Goal: Task Accomplishment & Management: Manage account settings

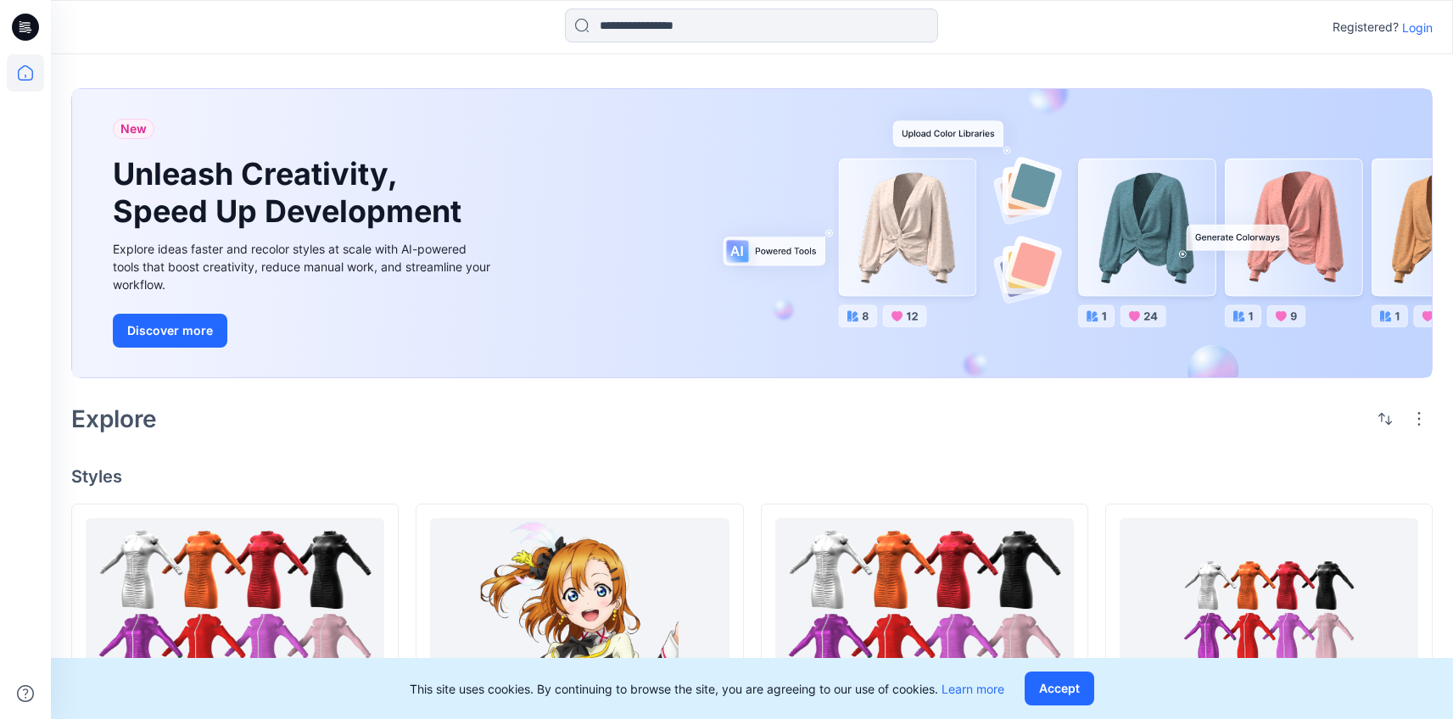
click at [1417, 35] on p "Login" at bounding box center [1417, 28] width 31 height 18
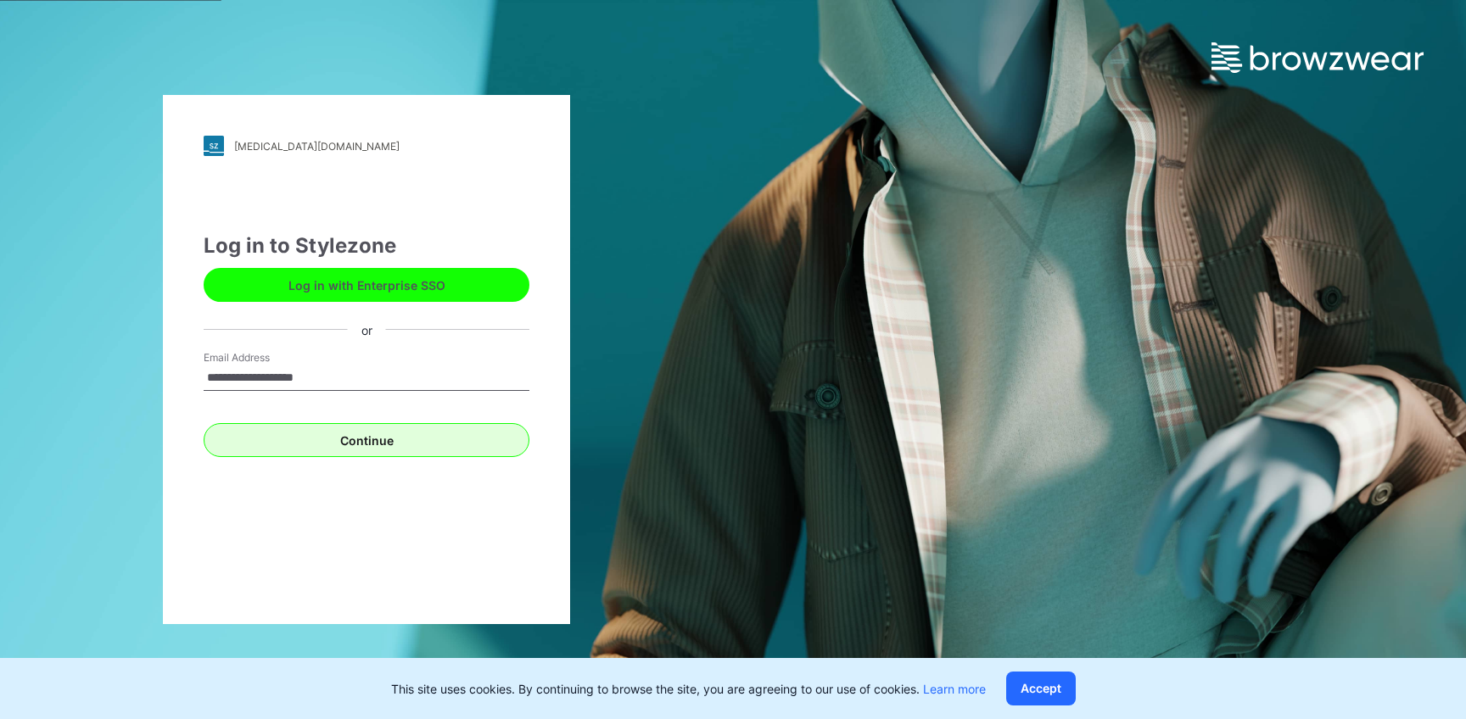
type input "**********"
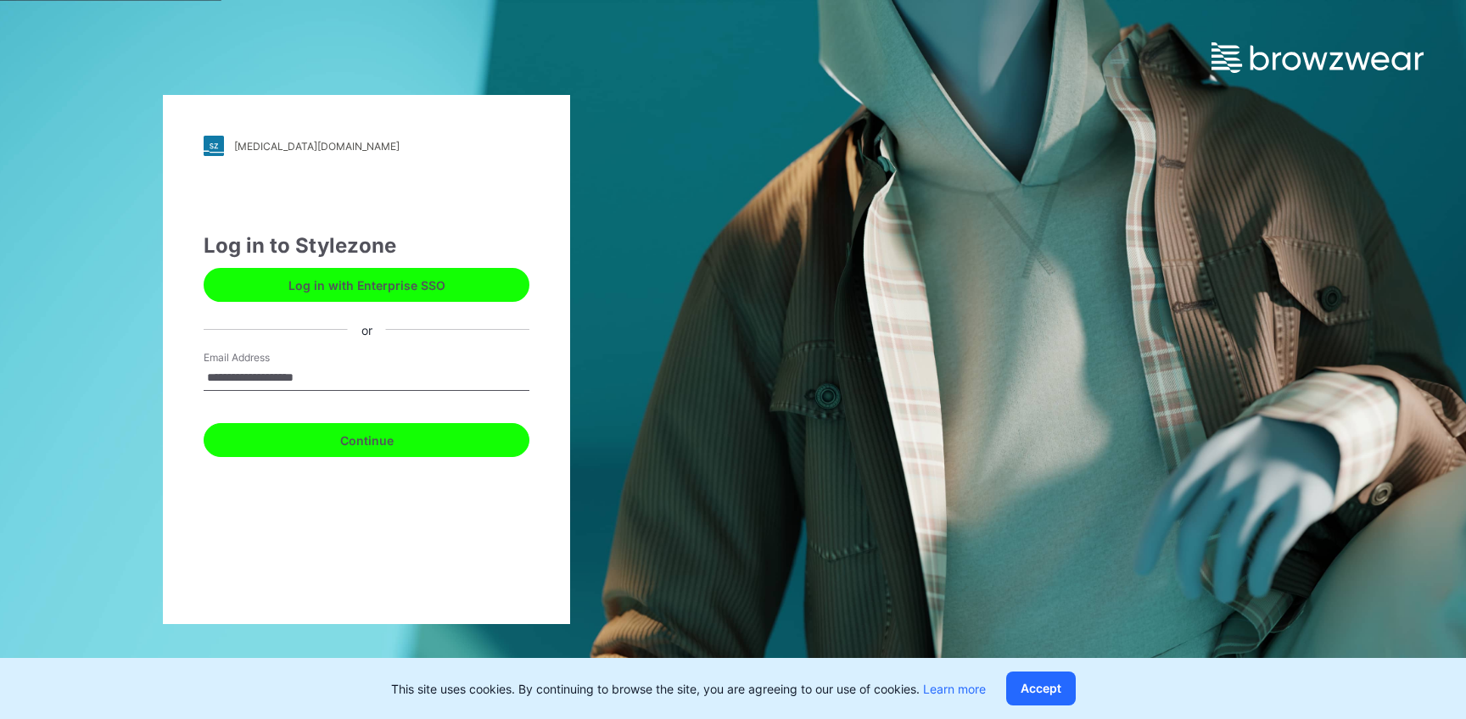
click at [473, 428] on button "Continue" at bounding box center [367, 440] width 326 height 34
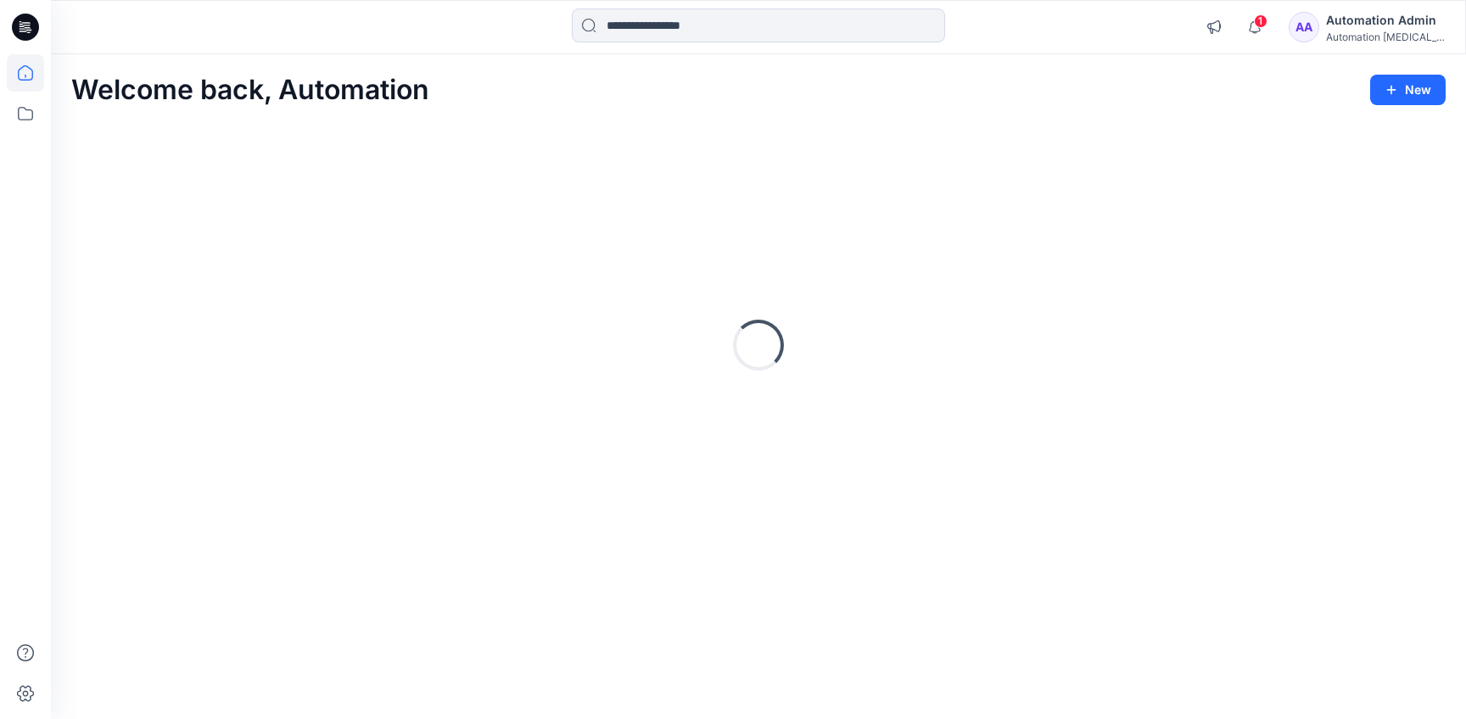
click at [1382, 18] on div "Automation Admin" at bounding box center [1385, 20] width 119 height 20
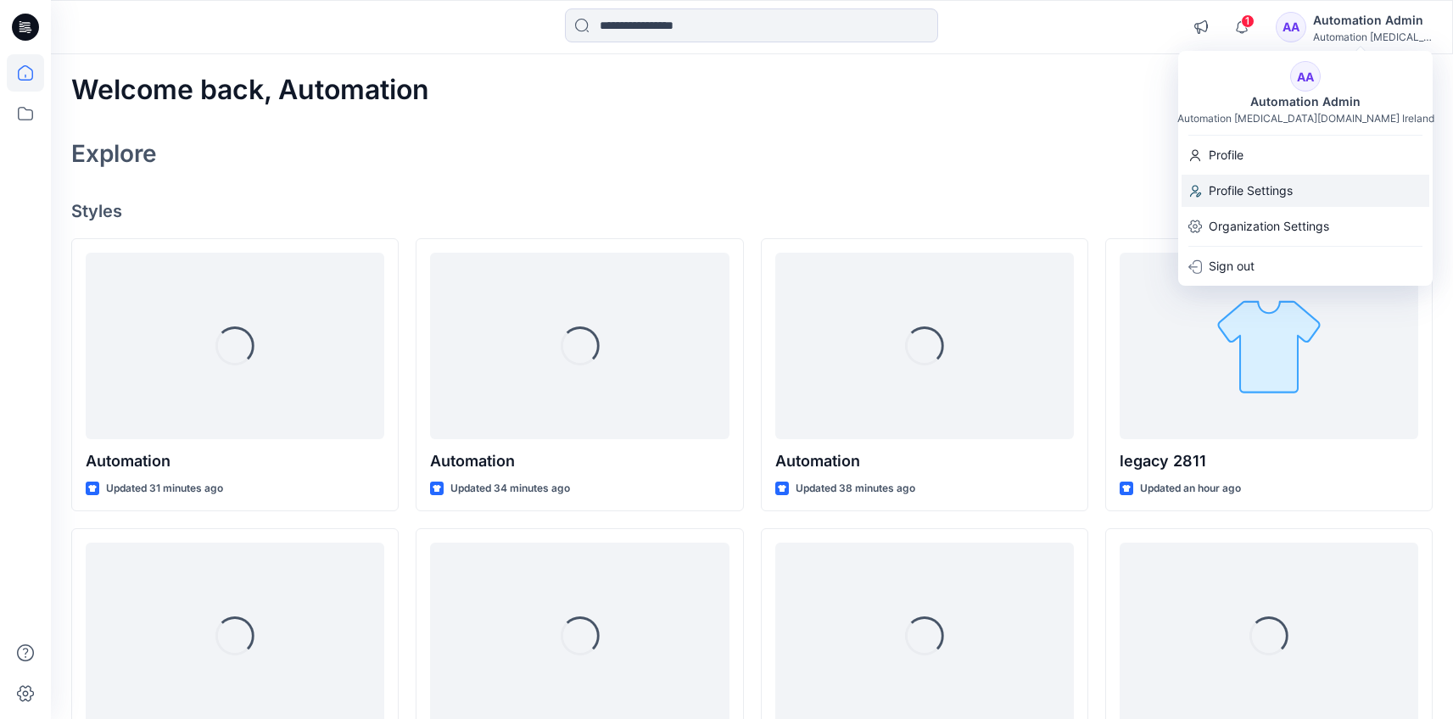
click at [1306, 181] on div "Profile Settings" at bounding box center [1306, 191] width 248 height 32
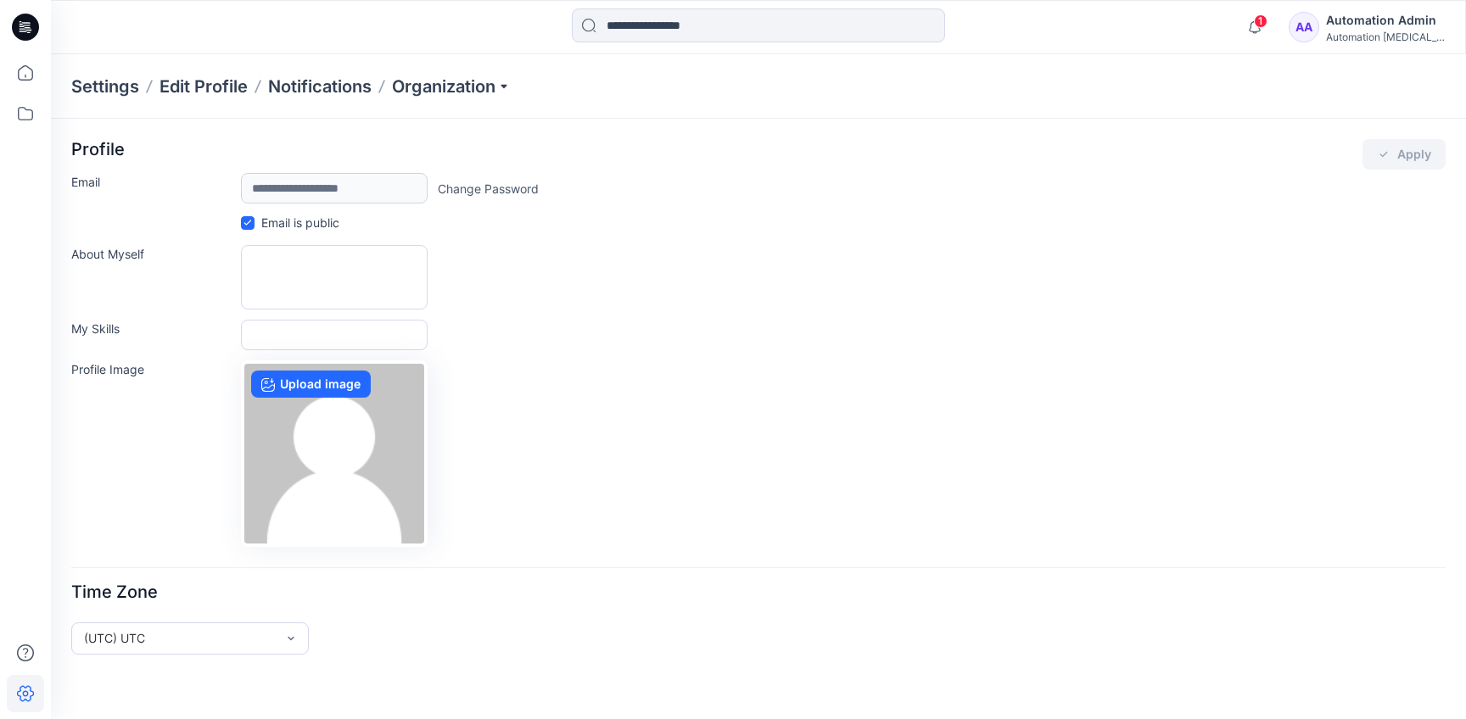
click at [1354, 24] on div "Automation Admin" at bounding box center [1385, 20] width 119 height 20
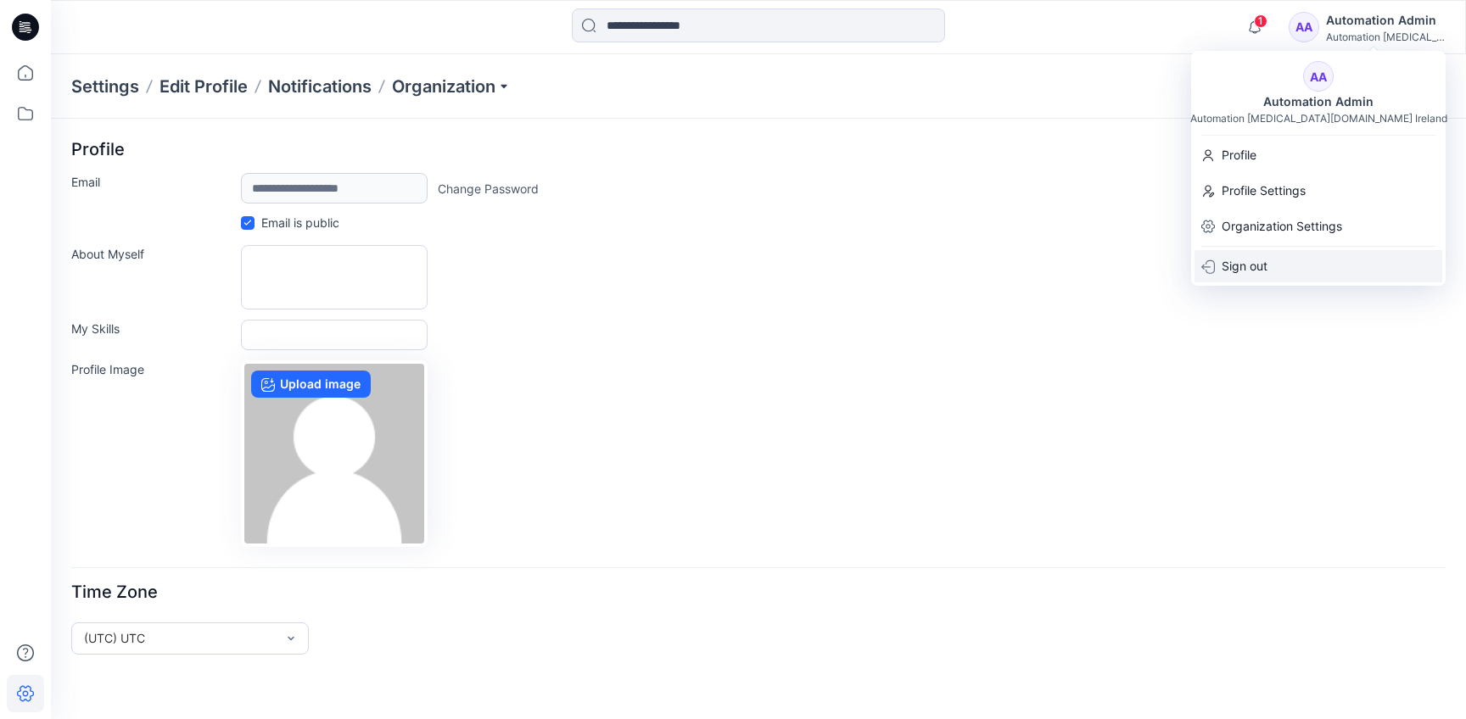
click at [1313, 259] on div "Sign out" at bounding box center [1318, 266] width 248 height 32
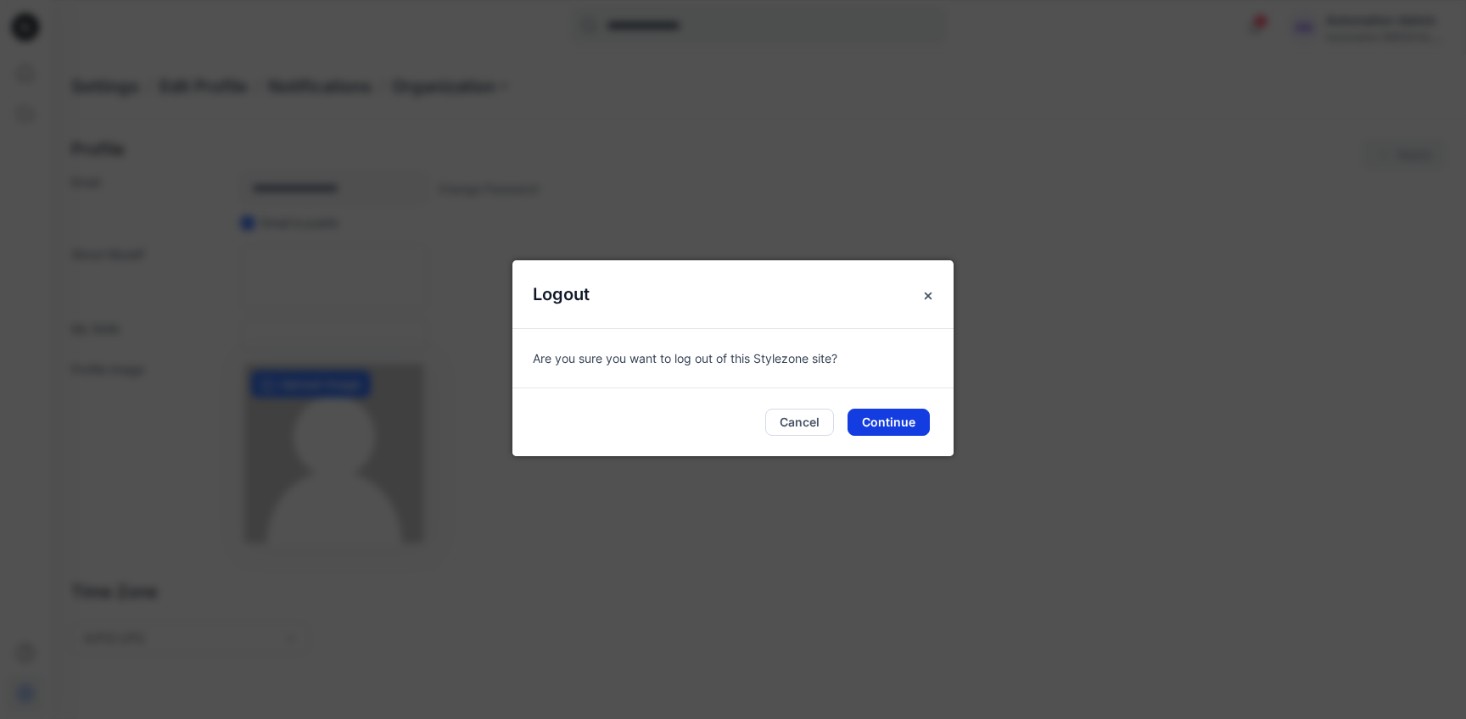
click at [897, 428] on button "Continue" at bounding box center [889, 422] width 82 height 27
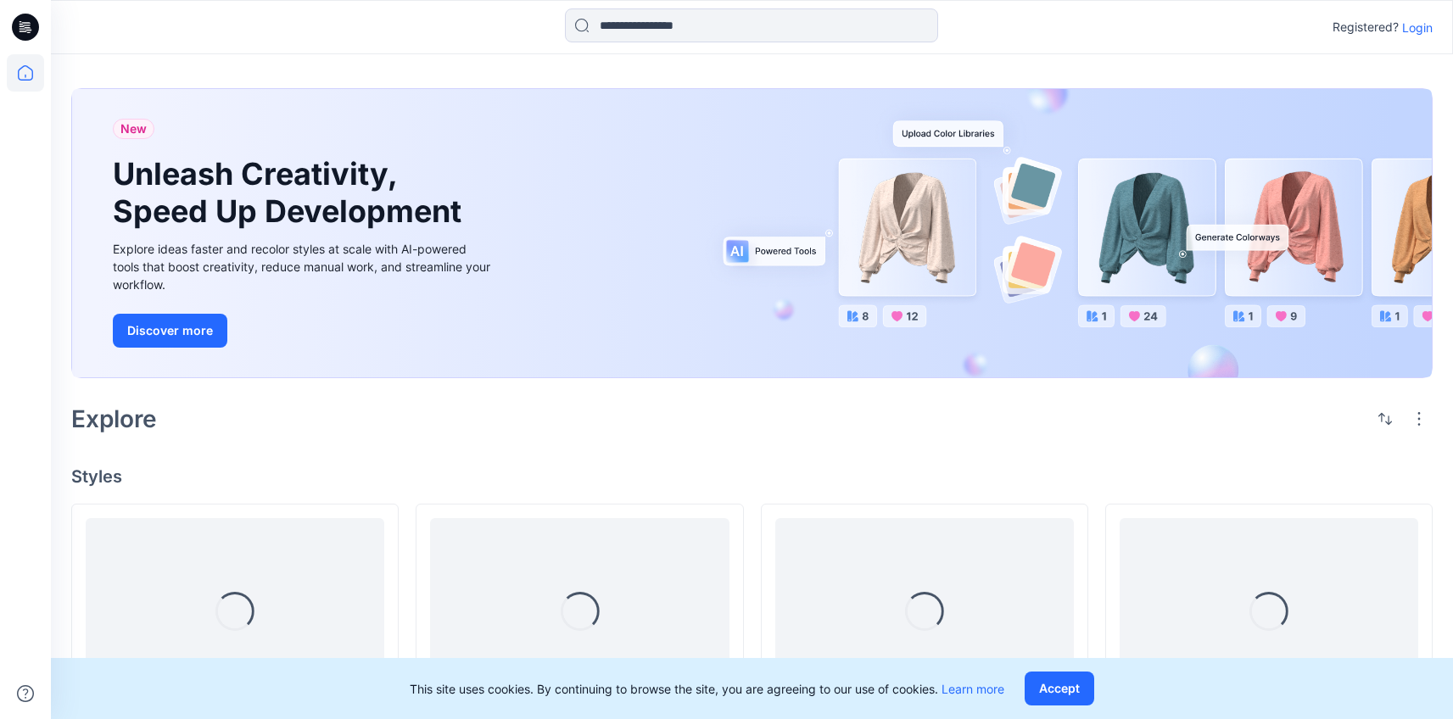
click at [1419, 27] on p "Login" at bounding box center [1417, 28] width 31 height 18
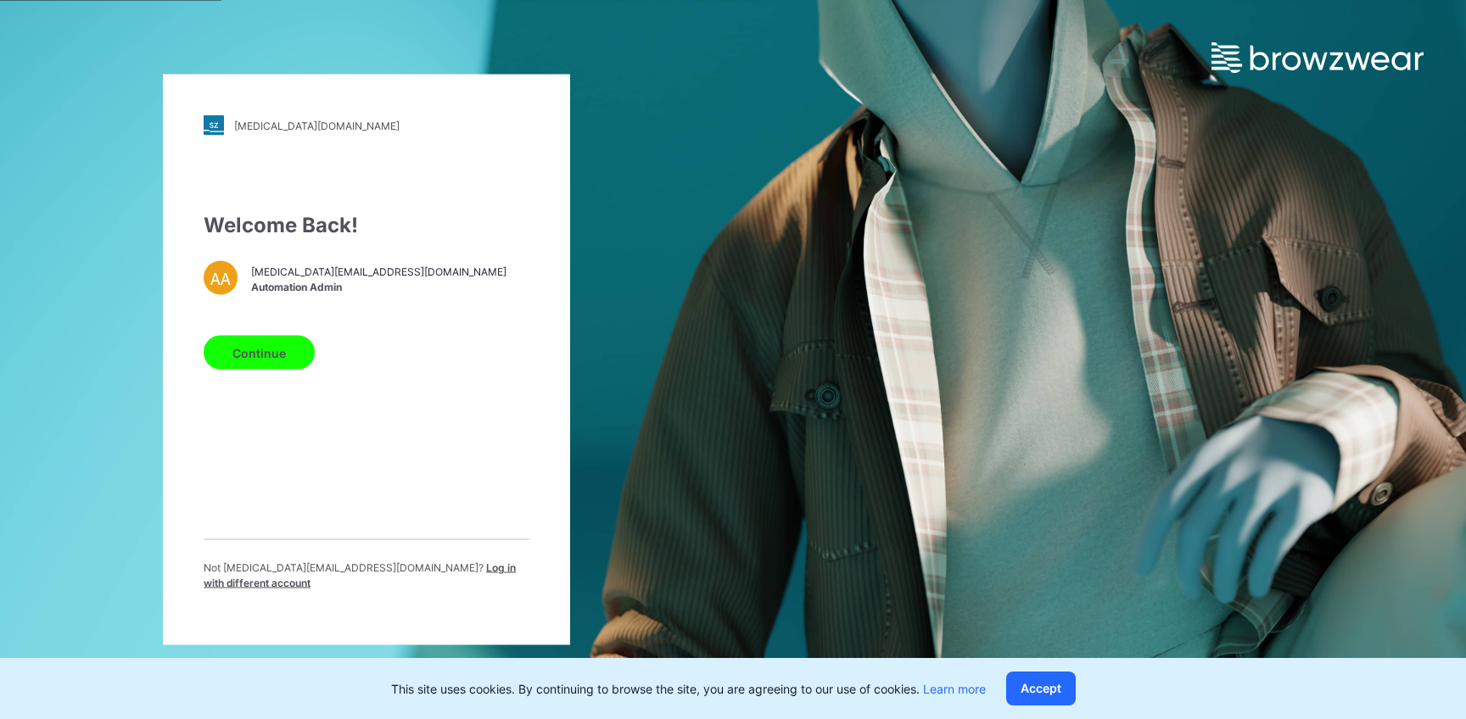
click at [443, 574] on span "Log in with different account" at bounding box center [360, 576] width 312 height 28
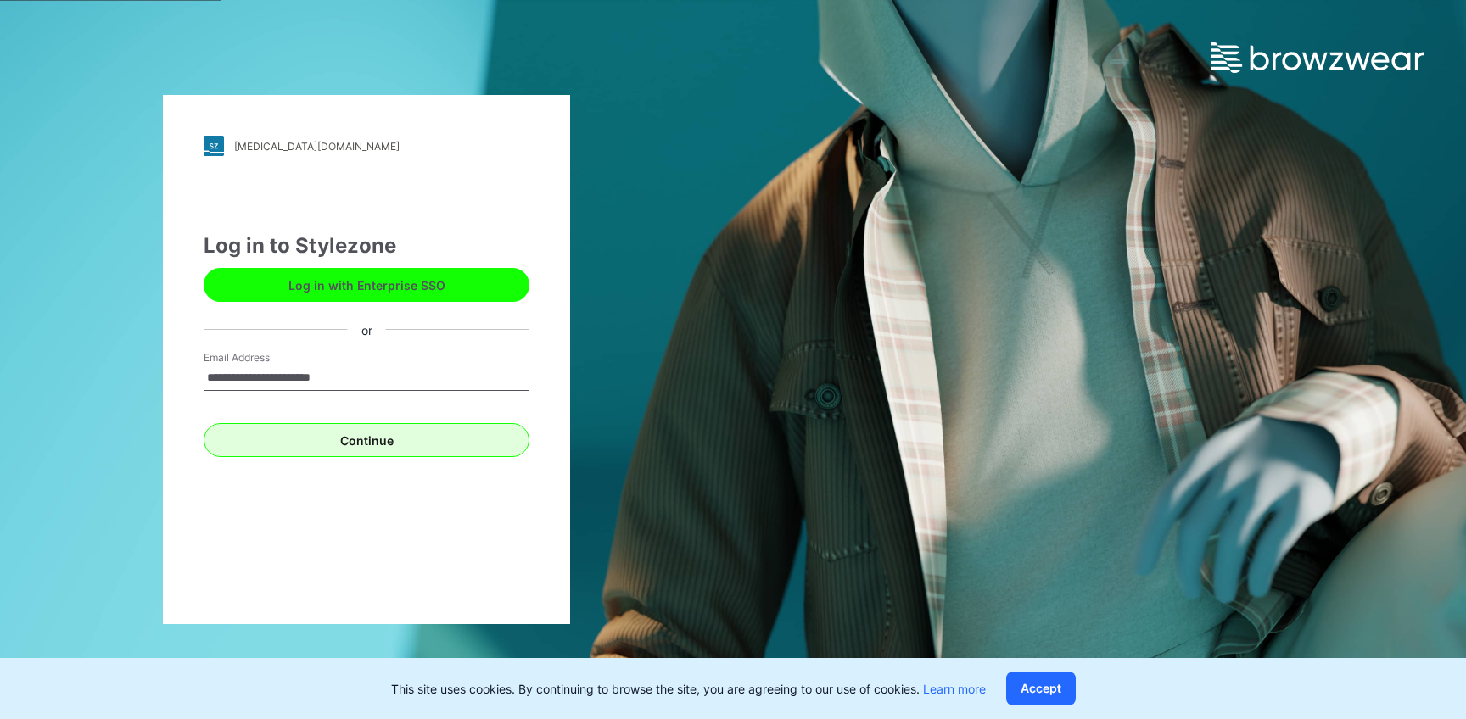
type input "**********"
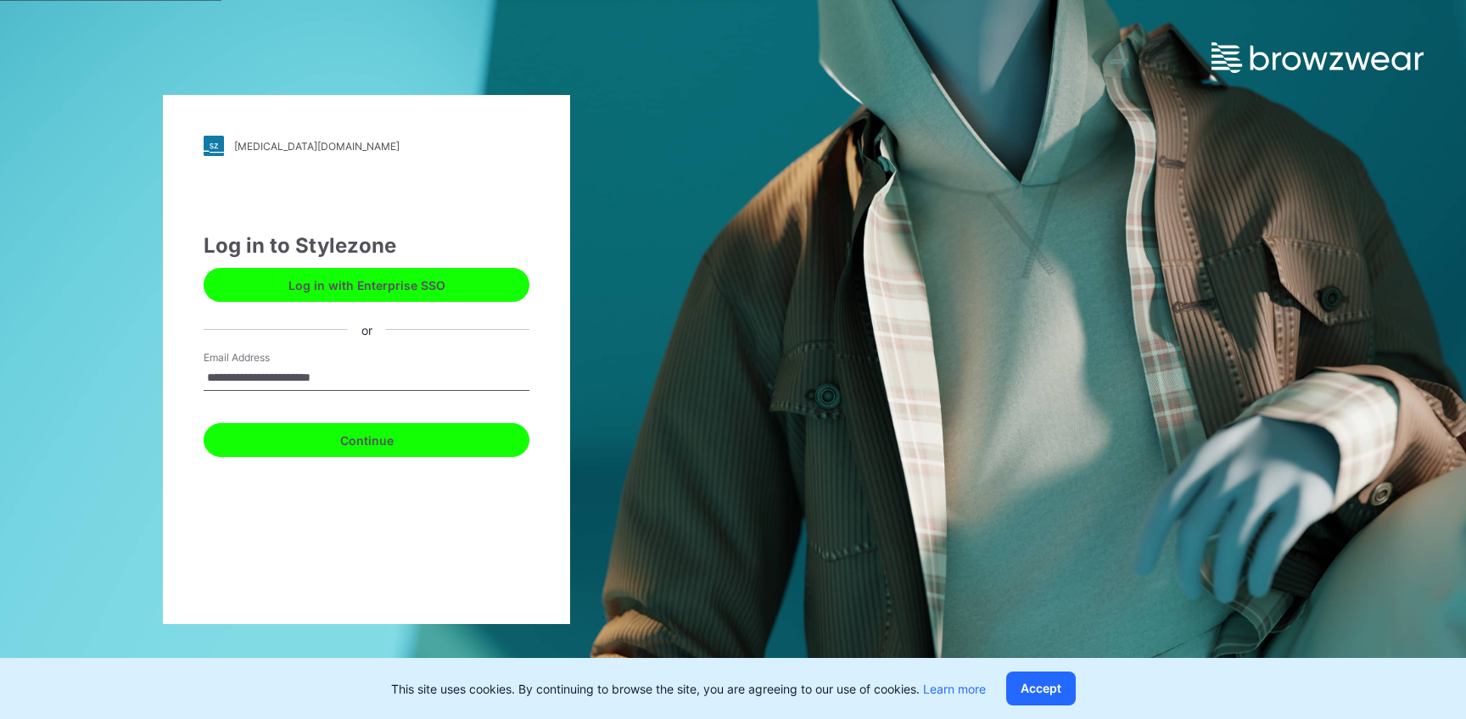
click at [361, 441] on button "Continue" at bounding box center [367, 440] width 326 height 34
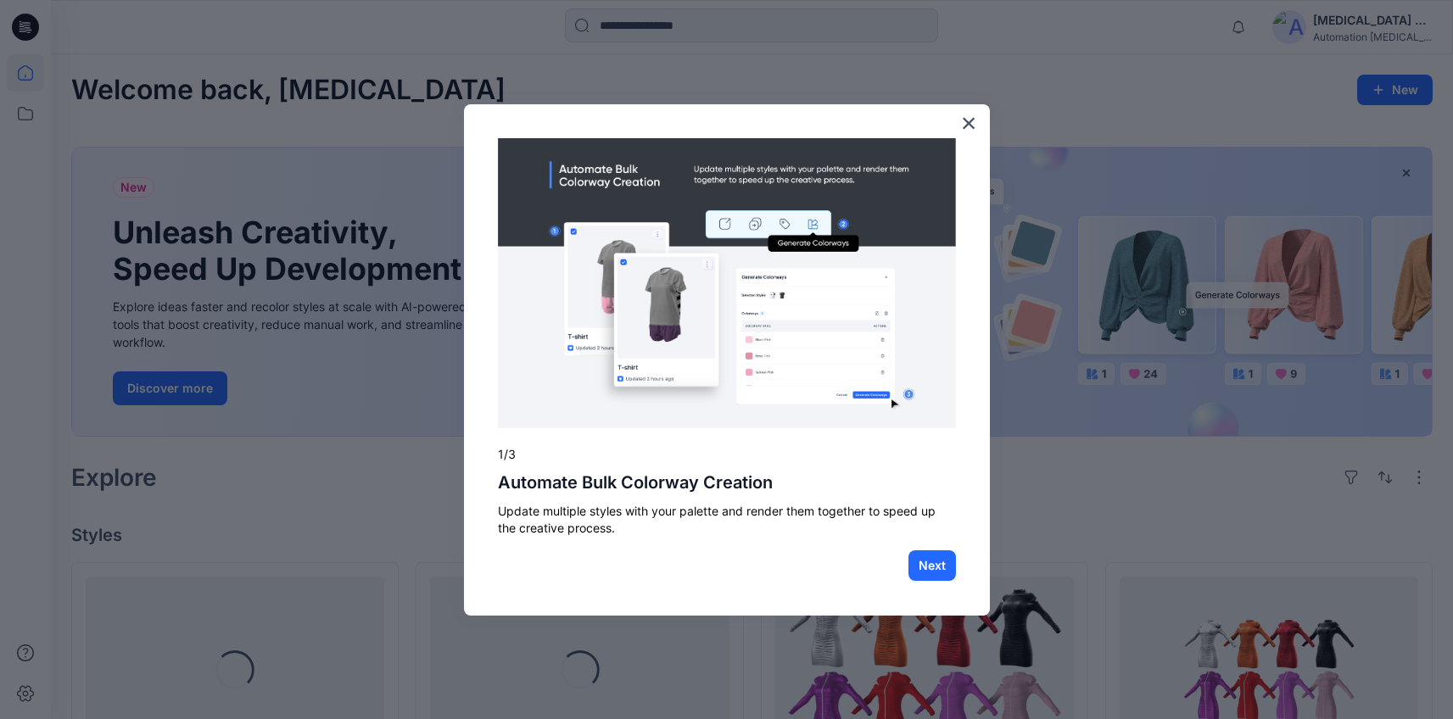
scroll to position [601, 0]
